Goal: Navigation & Orientation: Find specific page/section

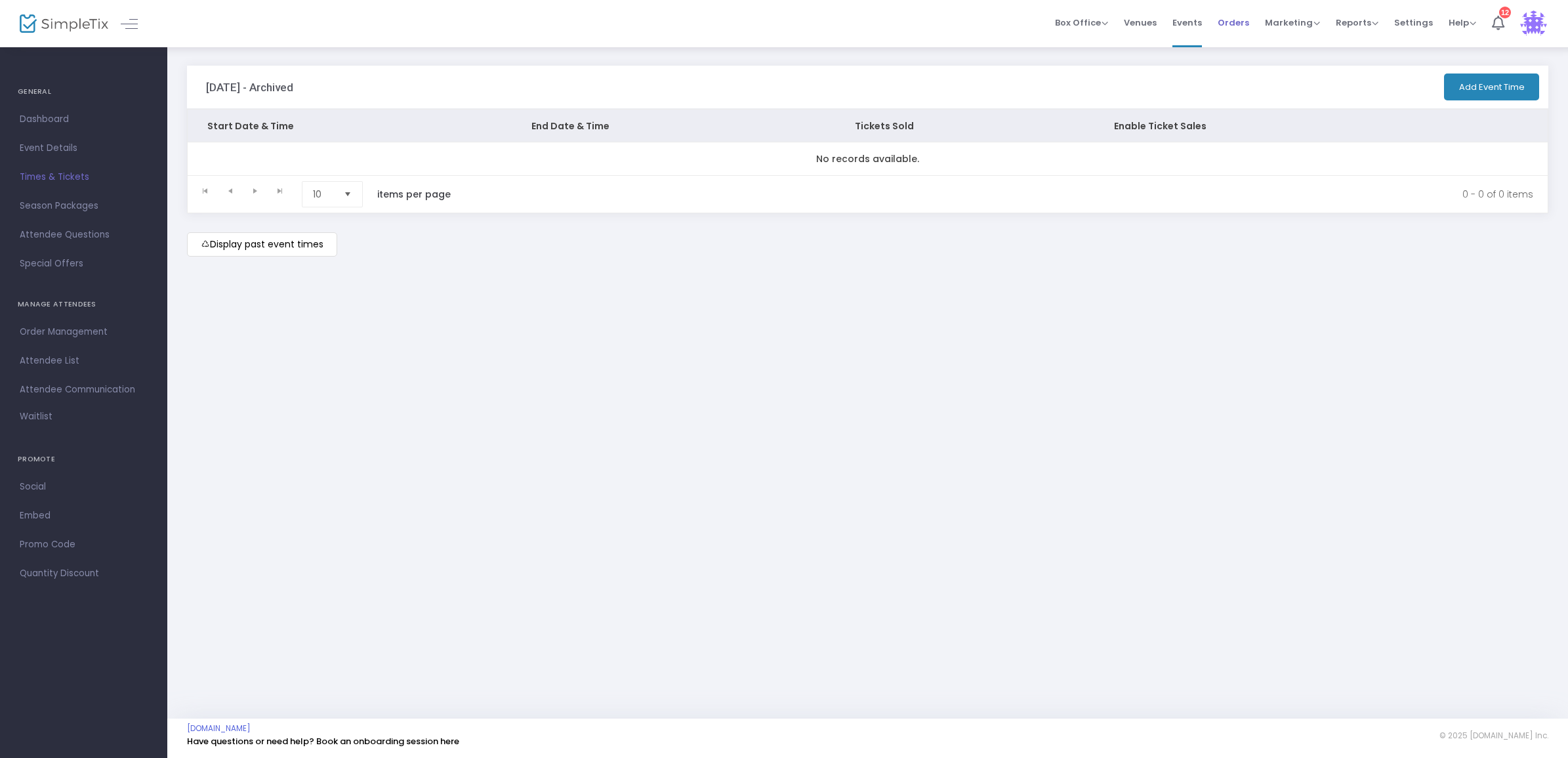
click at [1214, 15] on li "Orders" at bounding box center [1234, 24] width 47 height 47
click at [1178, 26] on span "Events" at bounding box center [1187, 23] width 30 height 33
